Goal: Information Seeking & Learning: Check status

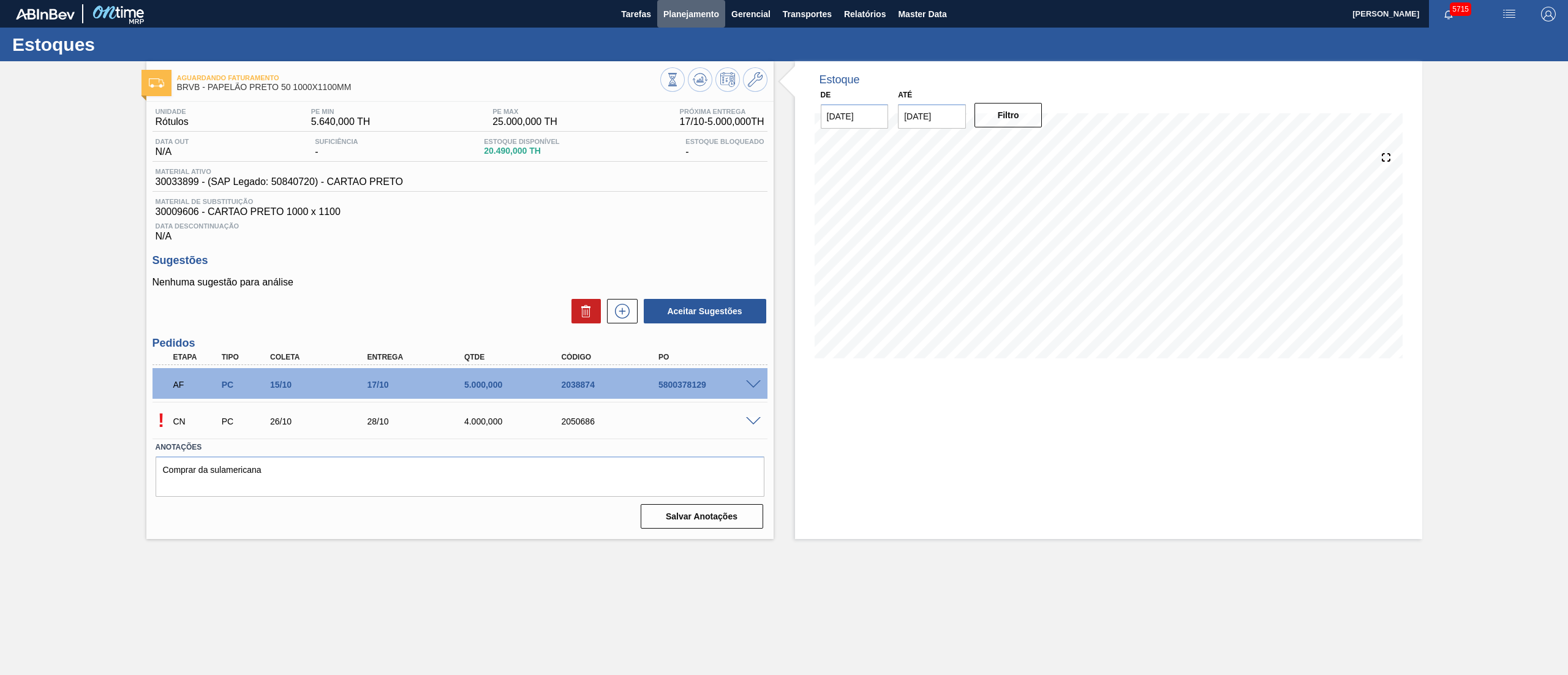
click at [689, 16] on span "Planejamento" at bounding box center [691, 14] width 56 height 14
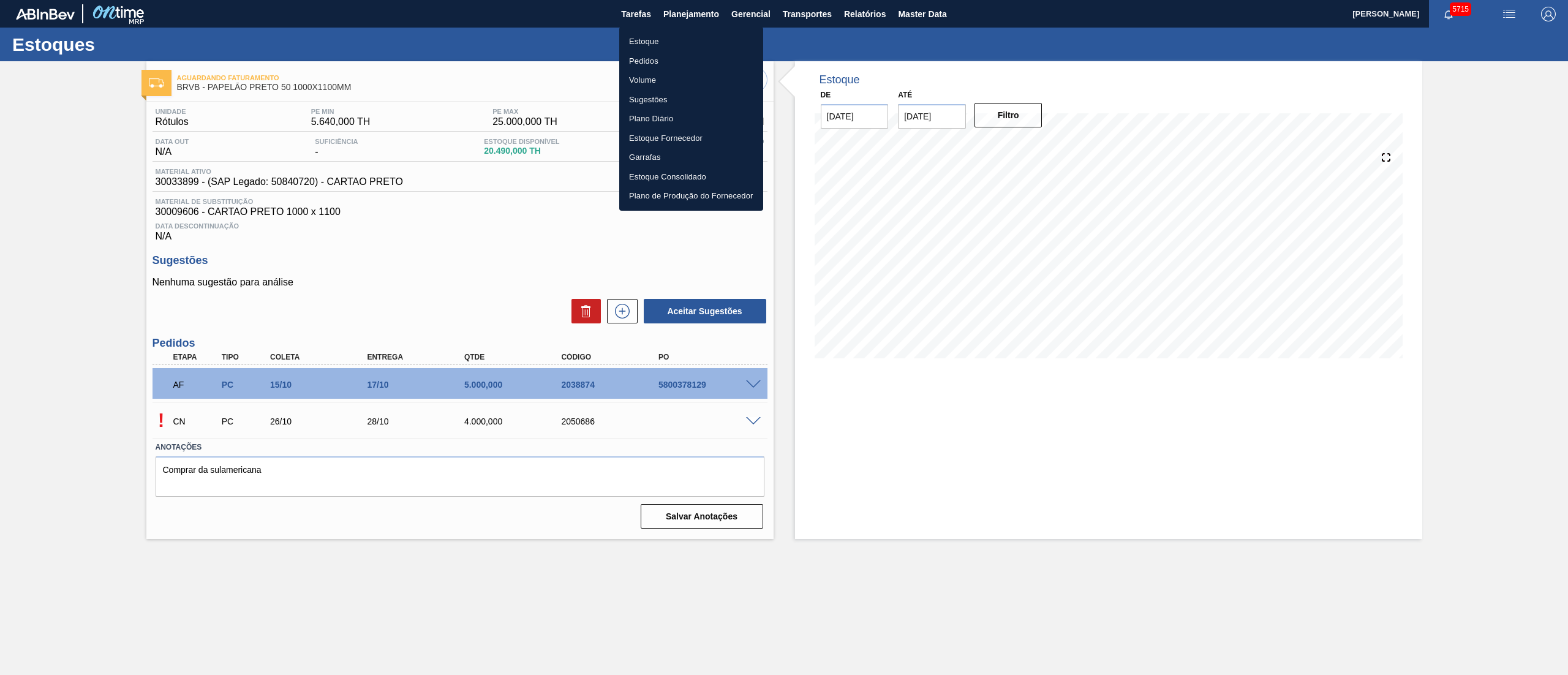
click at [665, 39] on li "Estoque" at bounding box center [692, 42] width 144 height 20
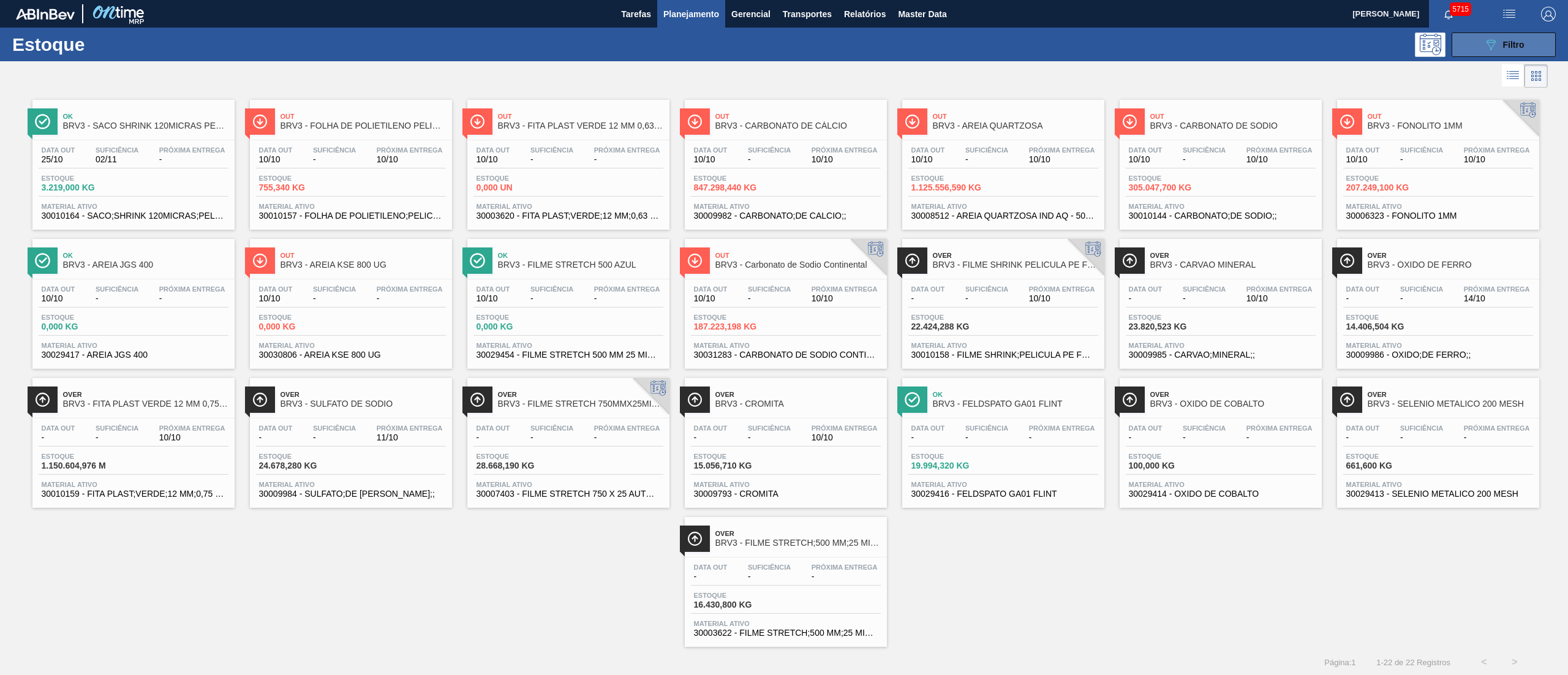
click at [1476, 45] on button "089F7B8B-B2A5-4AFE-B5C0-19BA573D28AC Filtro" at bounding box center [1503, 45] width 104 height 24
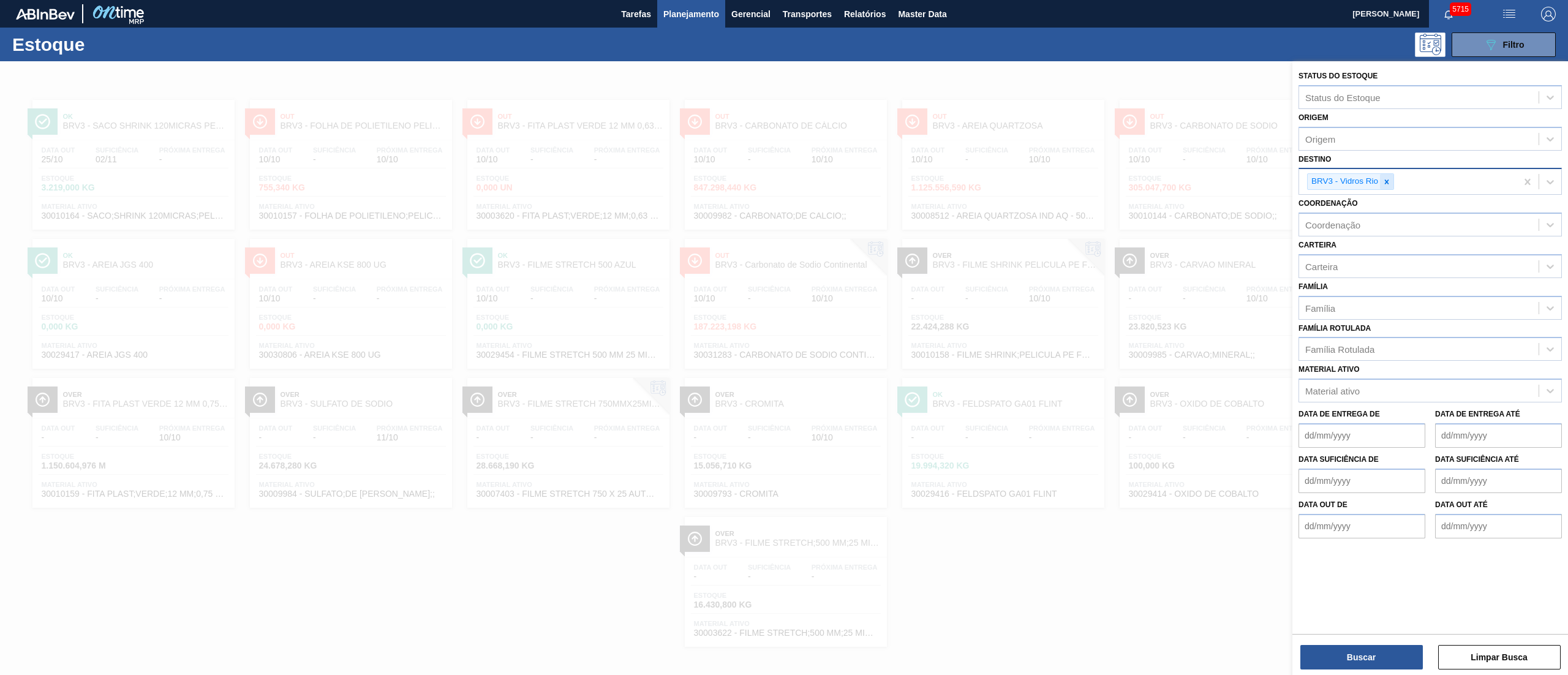
click at [1392, 181] on div at bounding box center [1386, 181] width 14 height 15
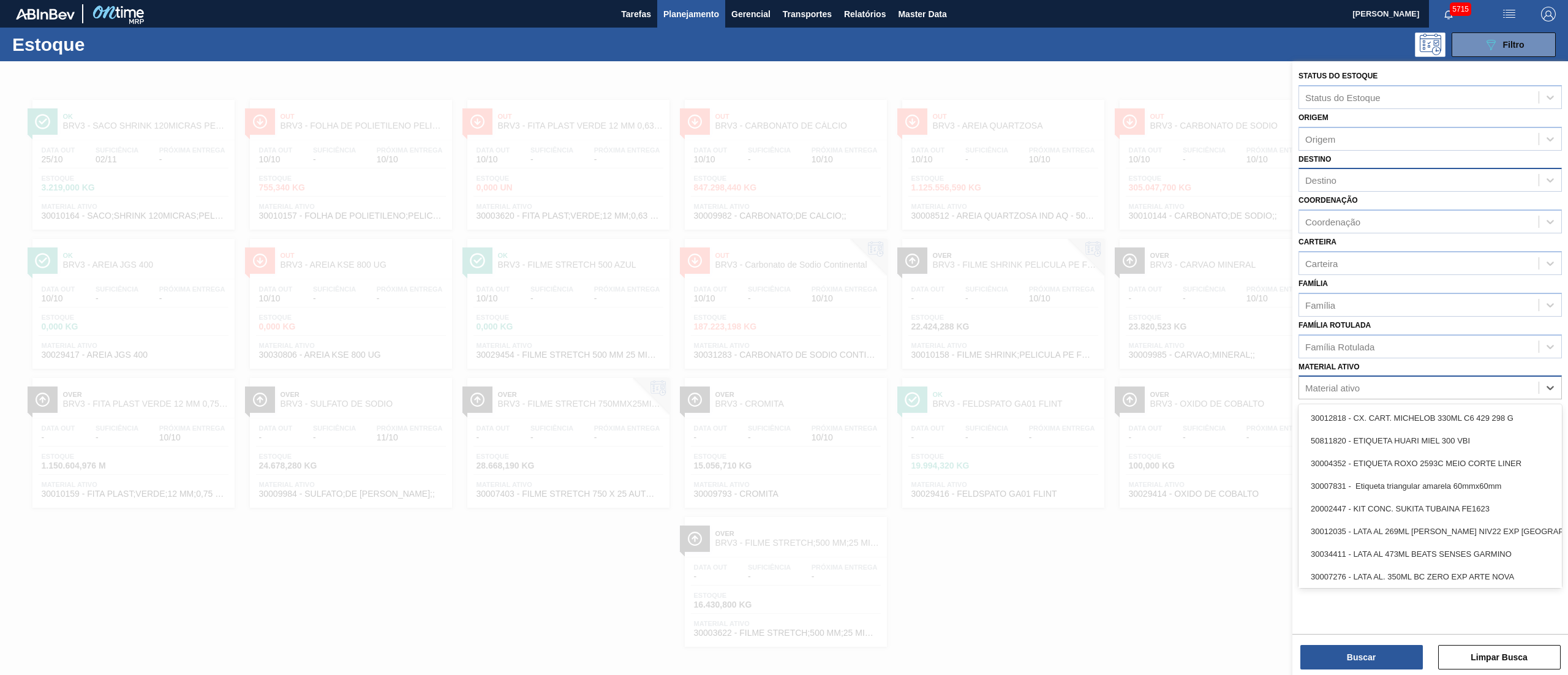
click at [1344, 389] on div "Material ativo" at bounding box center [1332, 388] width 54 height 10
paste ativo "30003620"
type ativo "30003620"
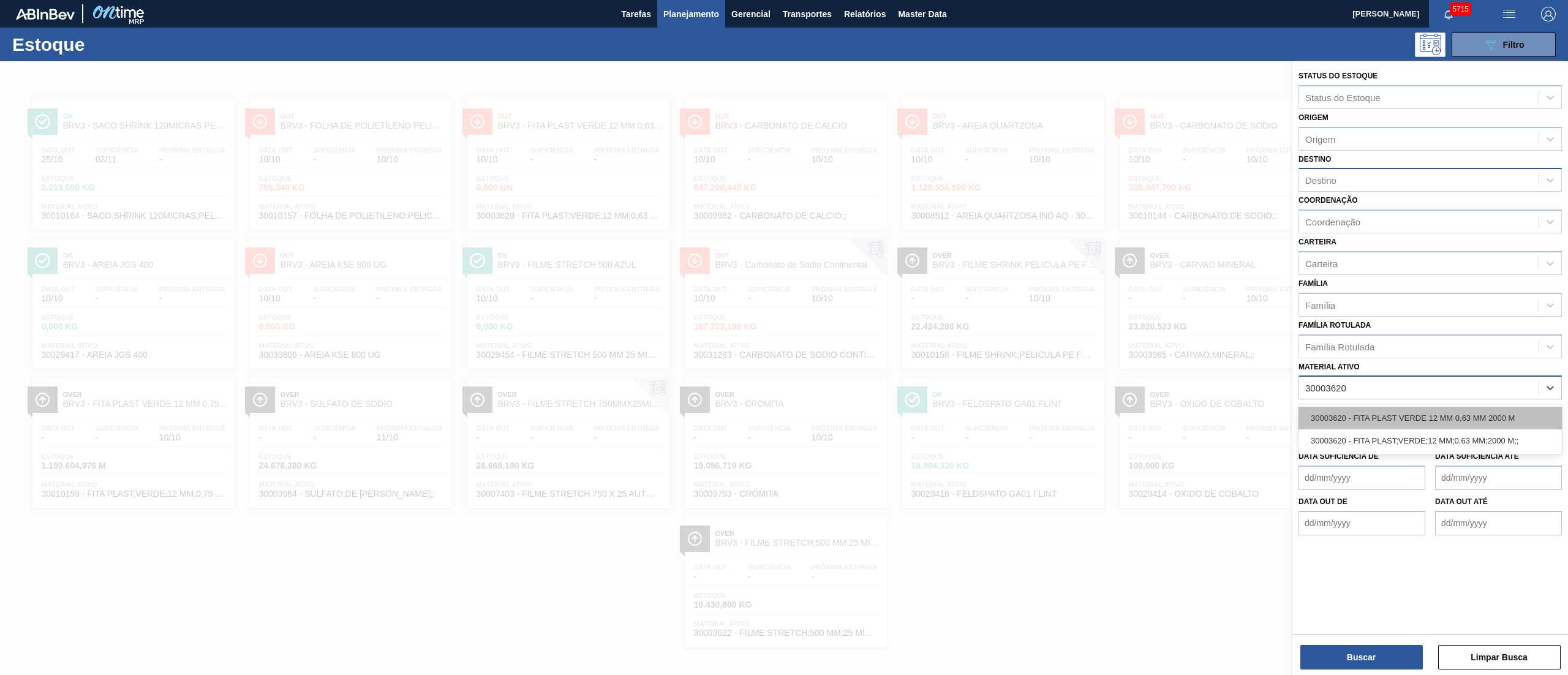
click at [1415, 423] on div "30003620 - FITA PLAST VERDE 12 MM 0,63 MM 2000 M" at bounding box center [1430, 417] width 264 height 23
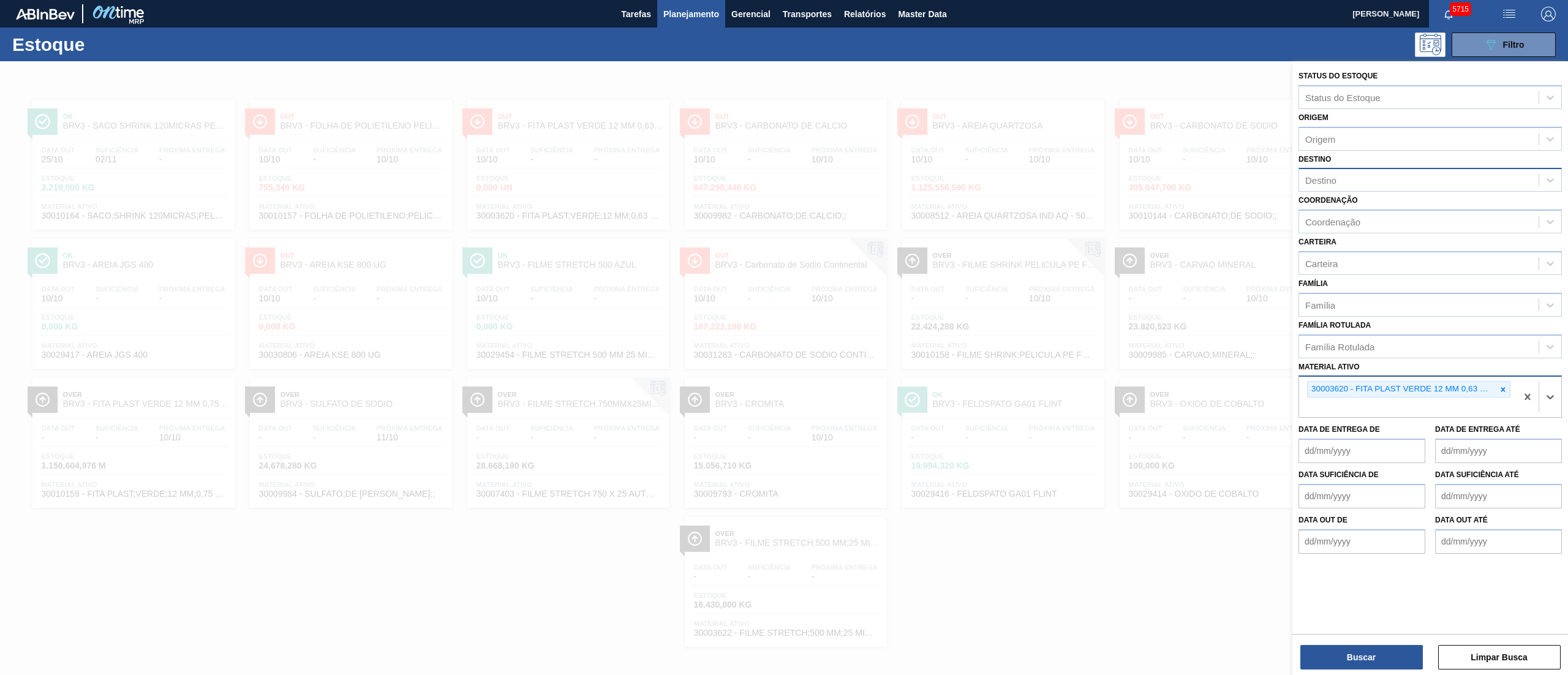
click at [1331, 193] on div "Coordenação Coordenação" at bounding box center [1430, 212] width 264 height 42
click at [1328, 180] on div "Destino" at bounding box center [1321, 180] width 31 height 10
type input "brv3"
click at [1333, 202] on div "BRV3 - Vidros Rio" at bounding box center [1430, 210] width 264 height 23
click at [1356, 657] on button "Buscar" at bounding box center [1362, 657] width 123 height 24
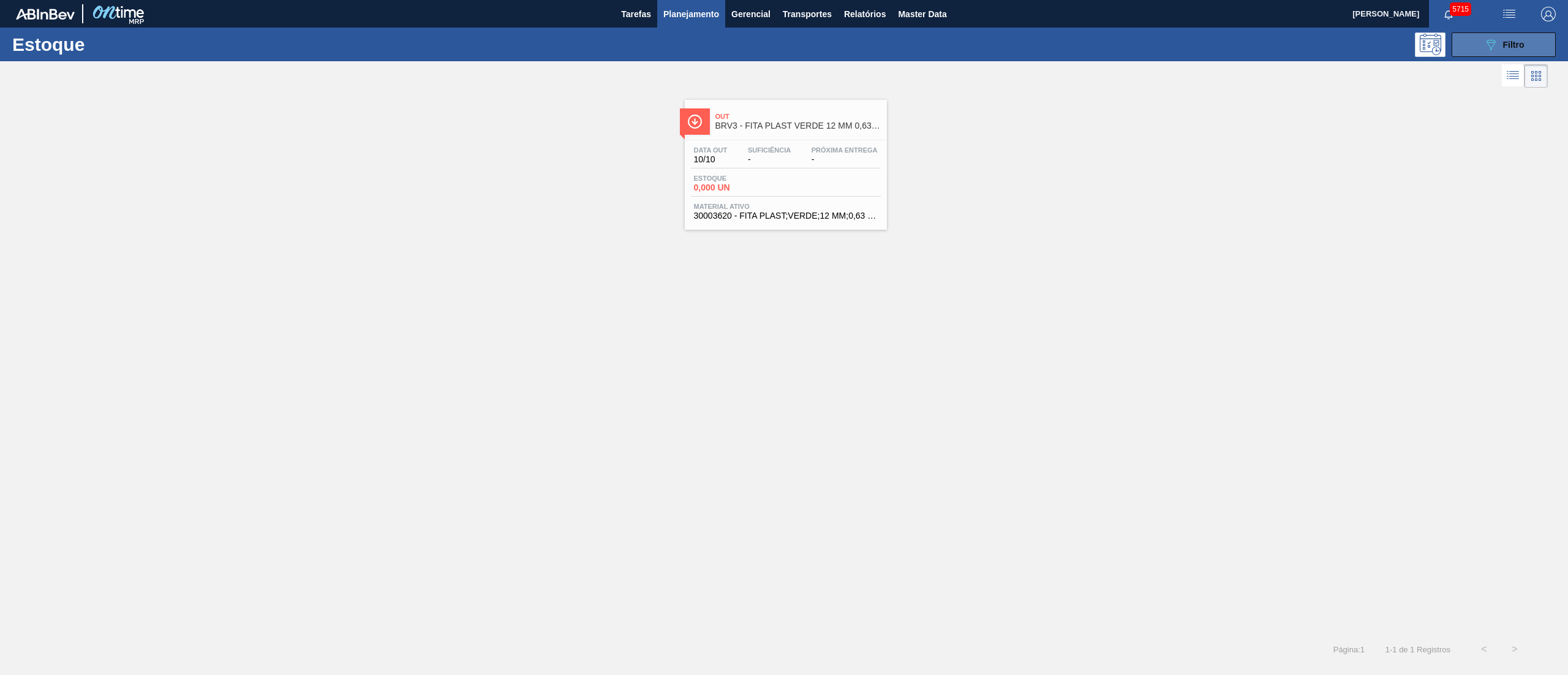
click at [1521, 41] on span "Filtro" at bounding box center [1514, 45] width 22 height 10
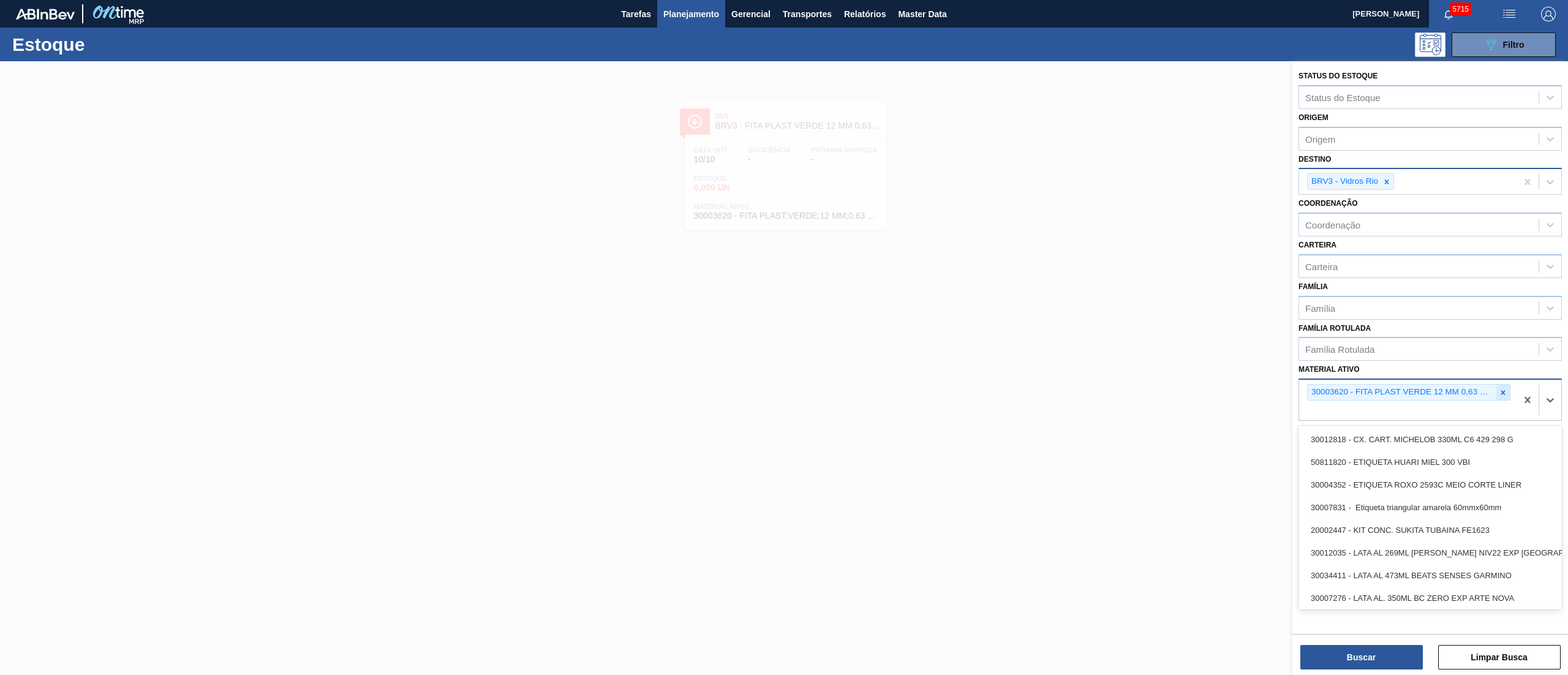
click at [1495, 398] on div "30003620 - FITA PLAST VERDE 12 MM 0,63 MM 2000 M" at bounding box center [1409, 392] width 203 height 16
click at [1499, 391] on icon at bounding box center [1502, 392] width 9 height 9
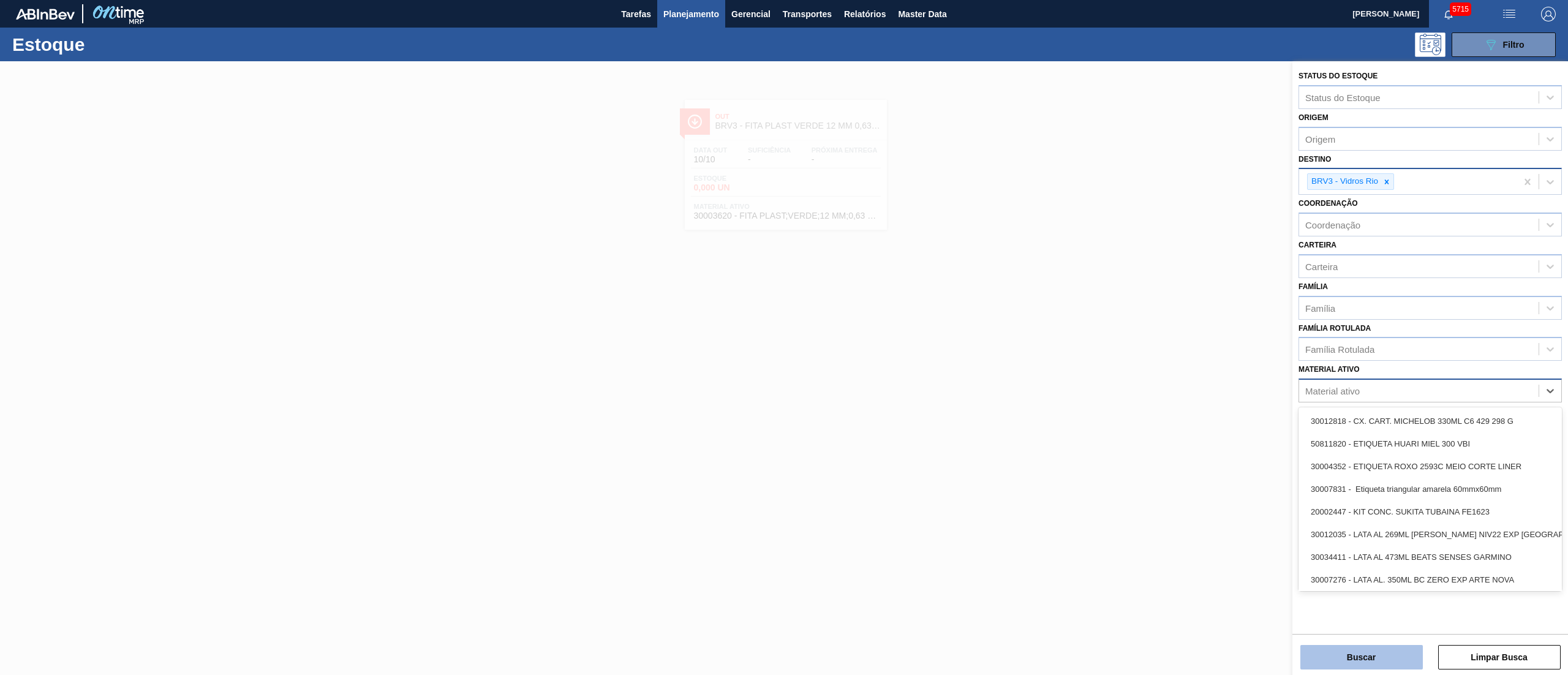
click at [1350, 668] on button "Buscar" at bounding box center [1362, 657] width 123 height 24
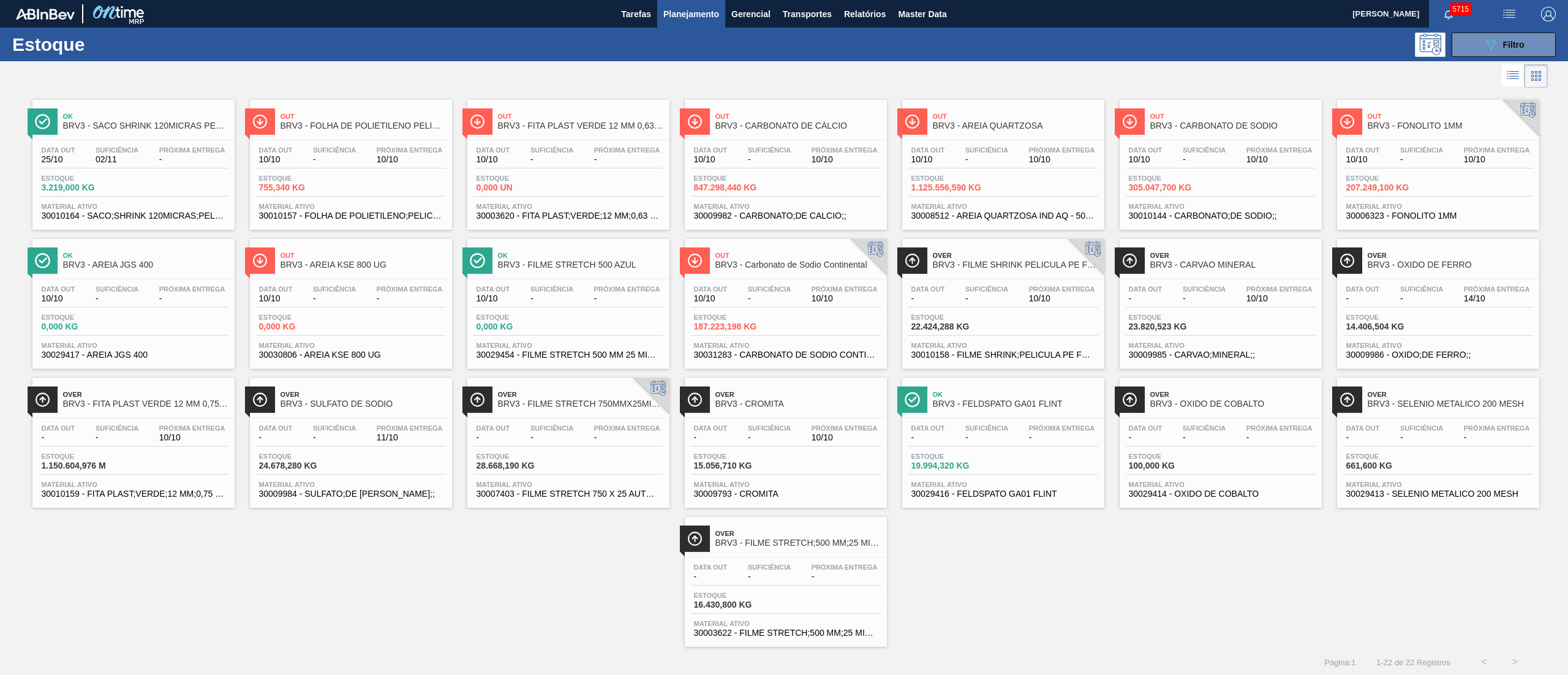
click at [116, 494] on span "30010159 - FITA PLAST;VERDE;12 MM;0,75 MM;2000 M;FU" at bounding box center [134, 494] width 184 height 9
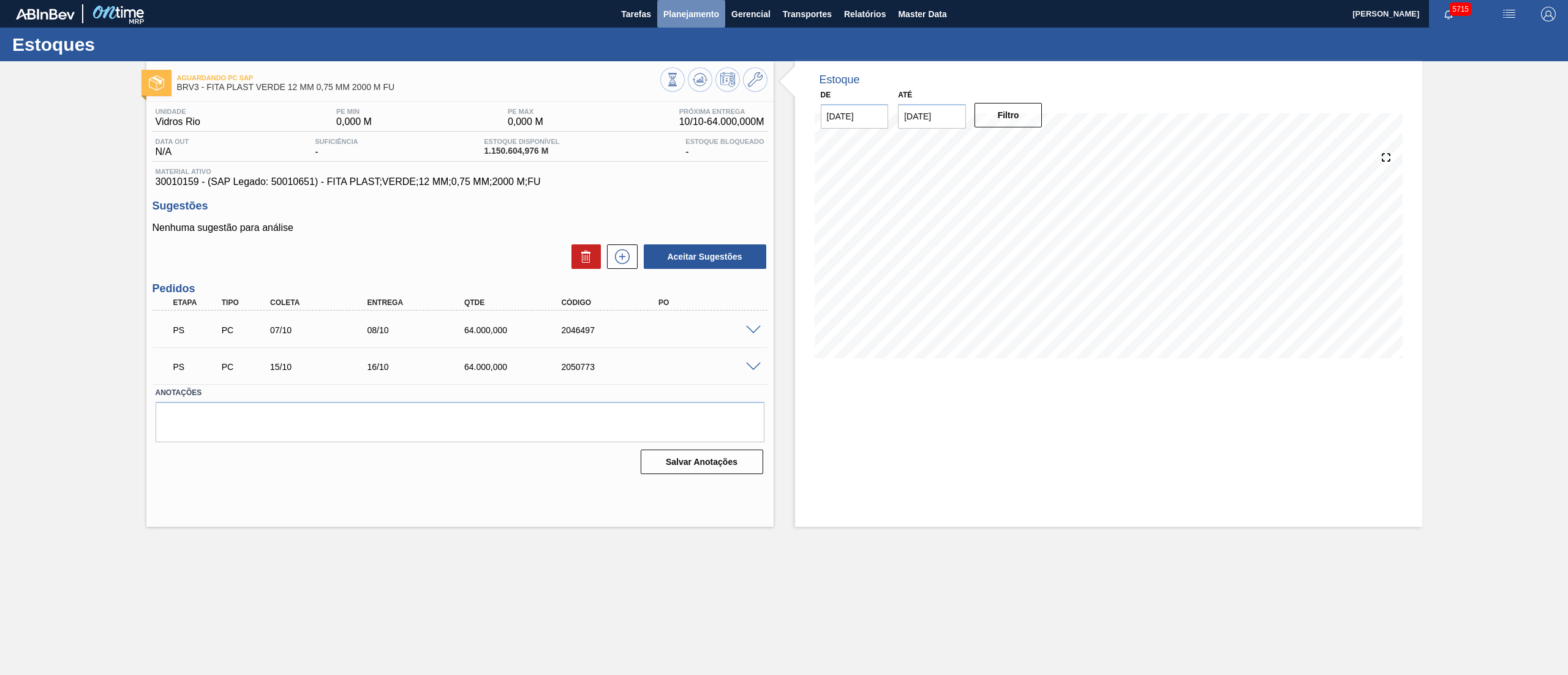
click at [689, 24] on button "Planejamento" at bounding box center [691, 14] width 68 height 28
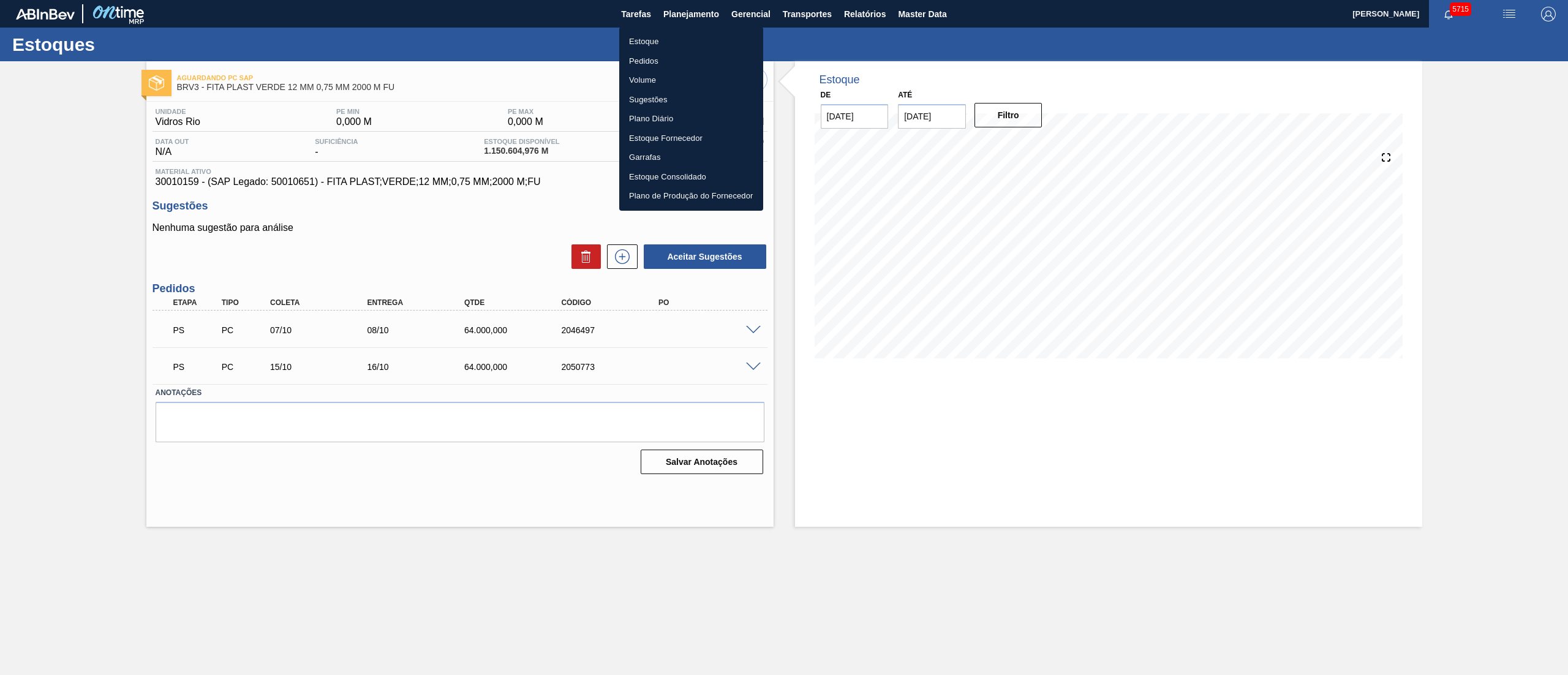
click at [661, 48] on li "Estoque" at bounding box center [692, 42] width 144 height 20
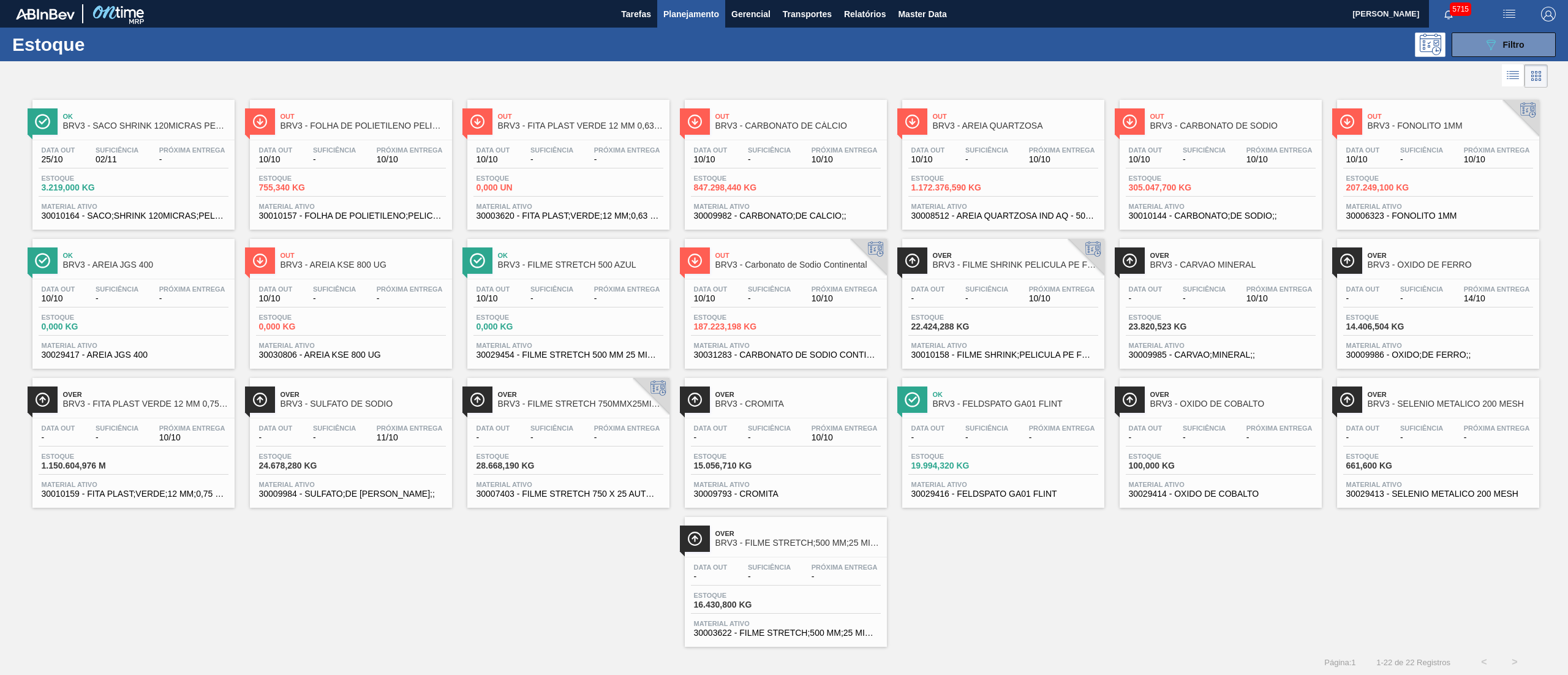
click at [1238, 202] on span "Material ativo" at bounding box center [1221, 206] width 184 height 7
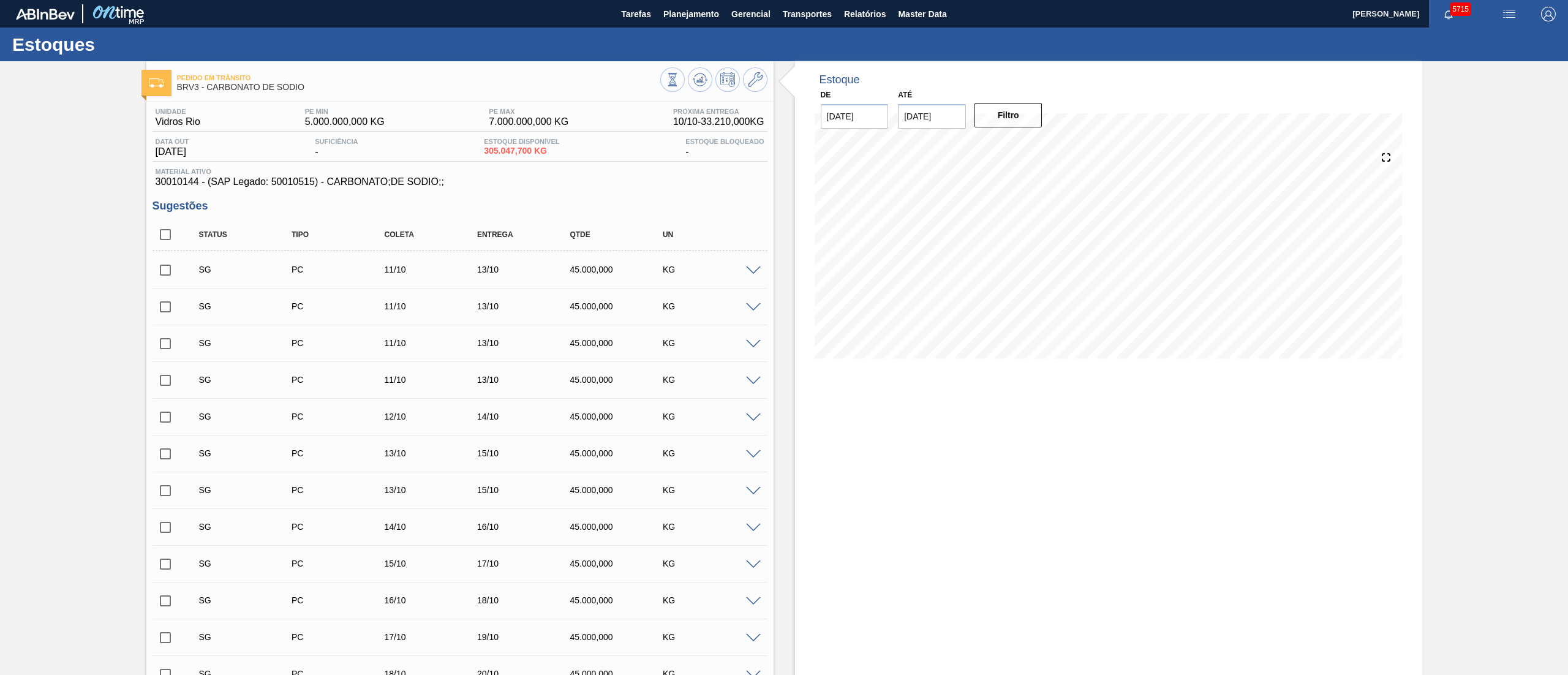
click at [752, 271] on span at bounding box center [753, 271] width 14 height 9
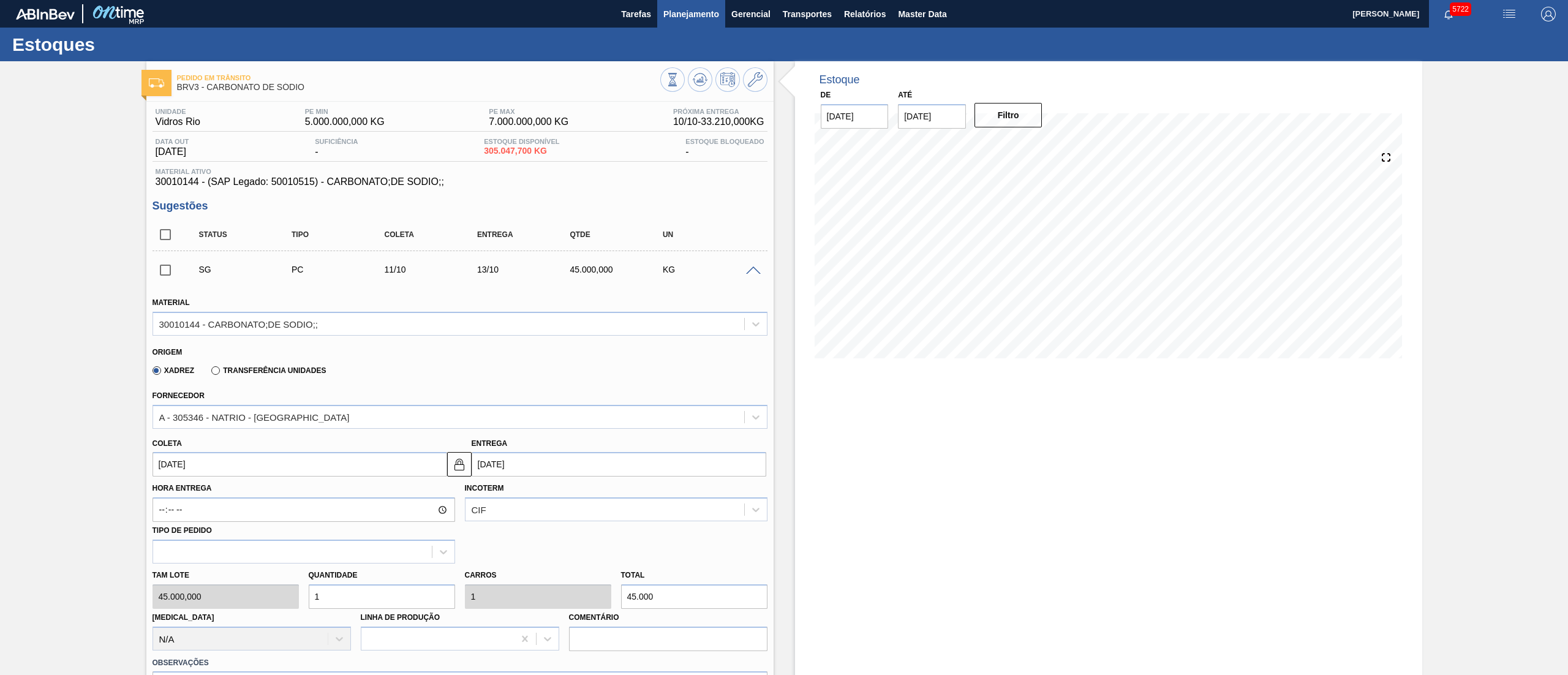
click at [714, 26] on button "Planejamento" at bounding box center [691, 14] width 68 height 28
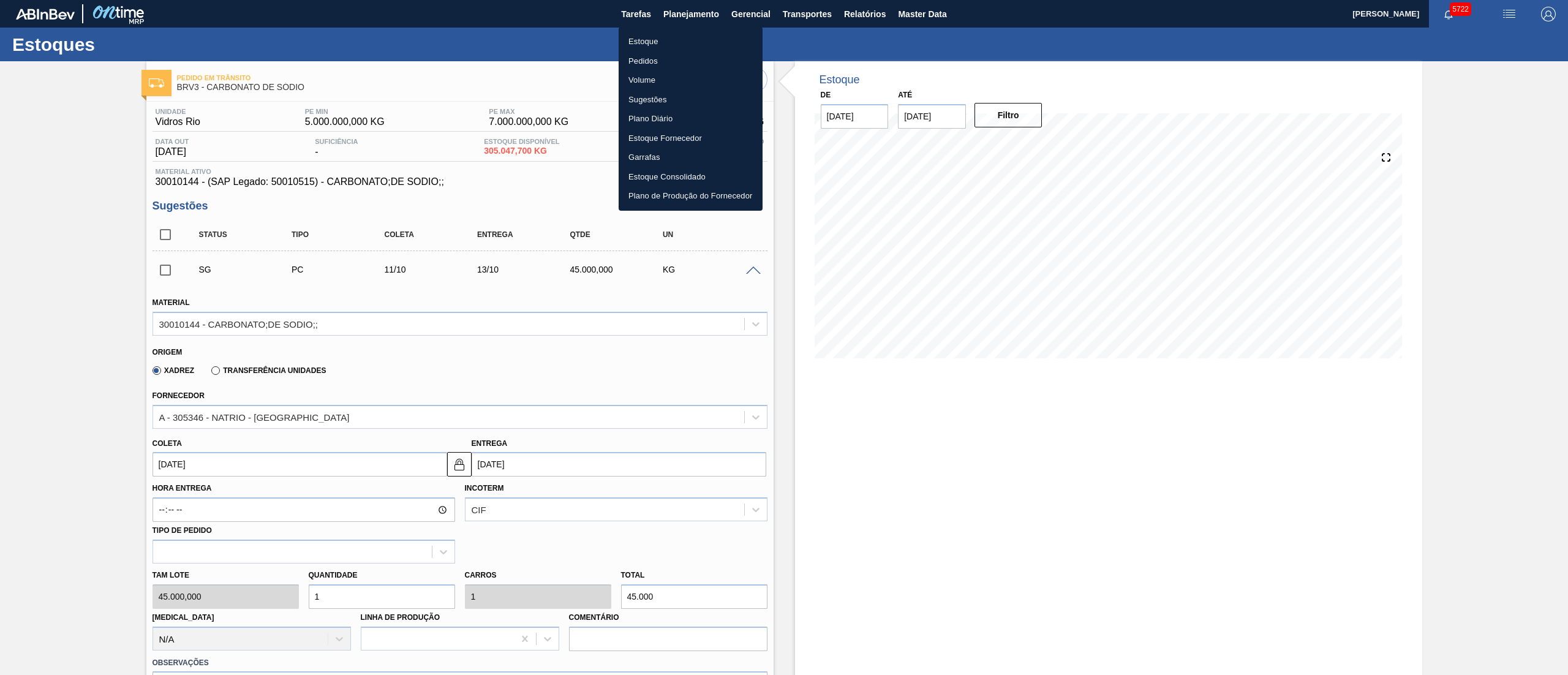
click at [663, 32] on li "Estoque" at bounding box center [691, 42] width 144 height 20
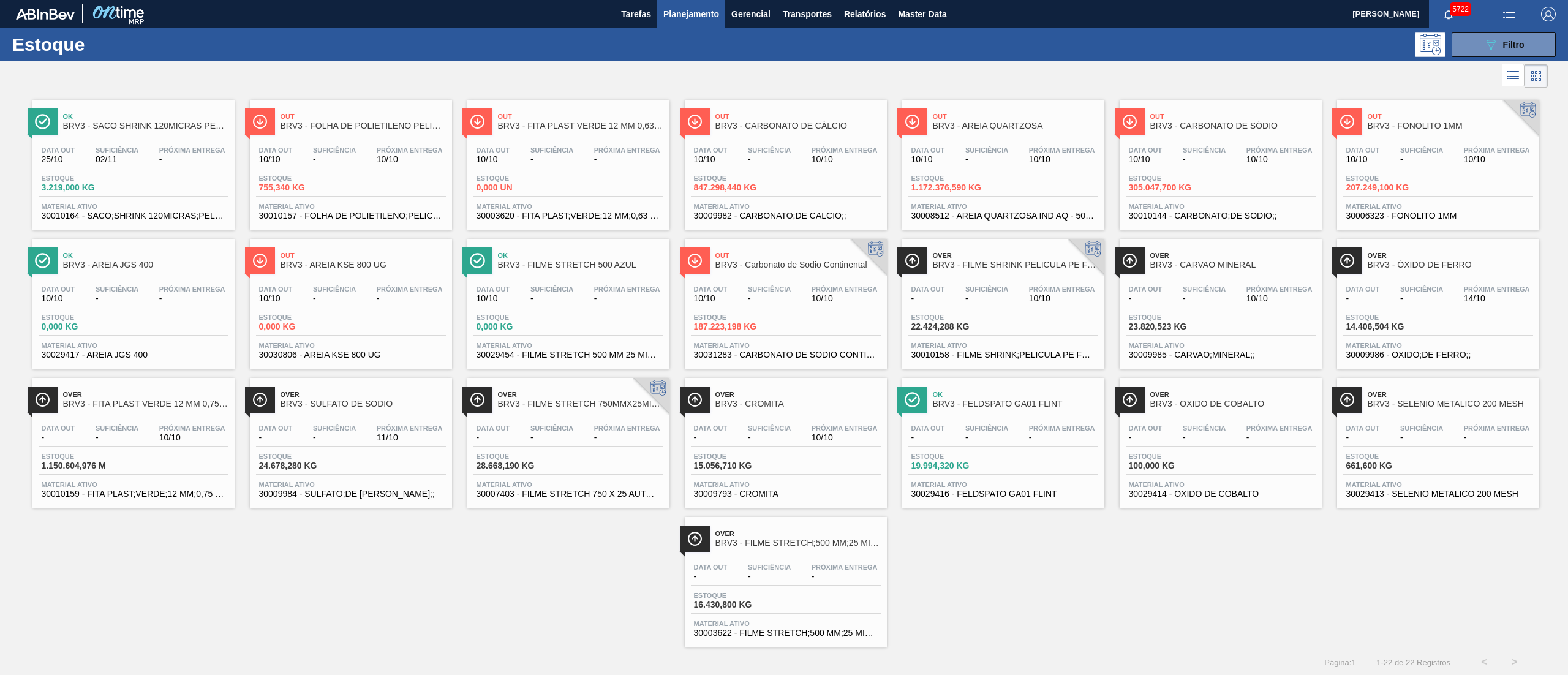
click at [1189, 155] on span "-" at bounding box center [1204, 159] width 43 height 9
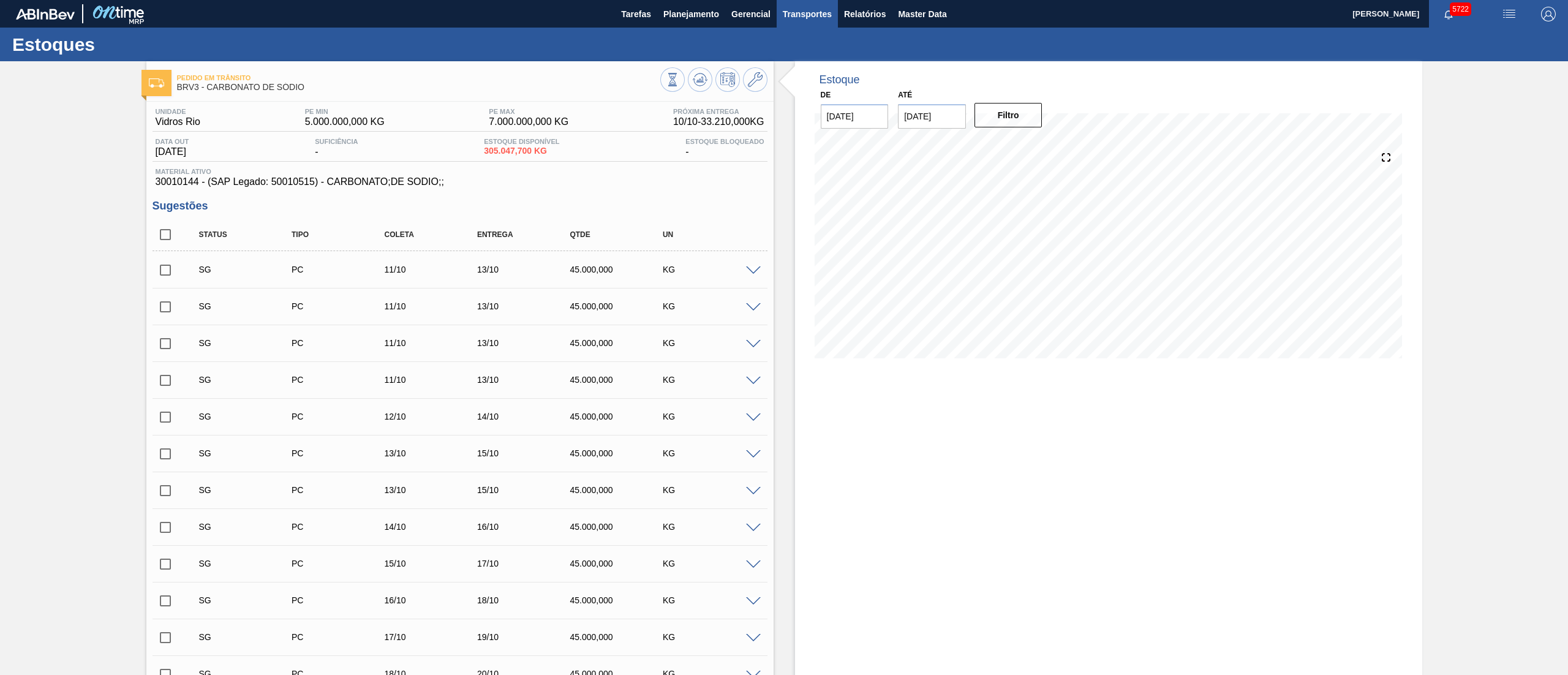
scroll to position [590, 0]
